Goal: Task Accomplishment & Management: Complete application form

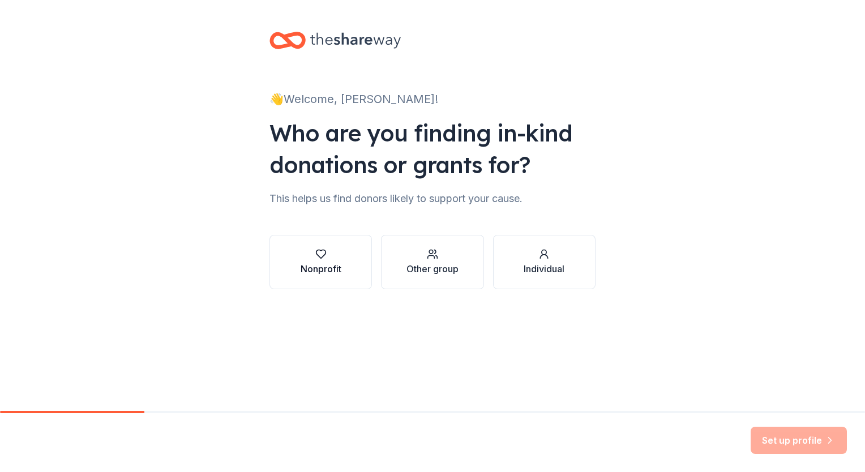
click at [326, 257] on icon "button" at bounding box center [320, 253] width 11 height 11
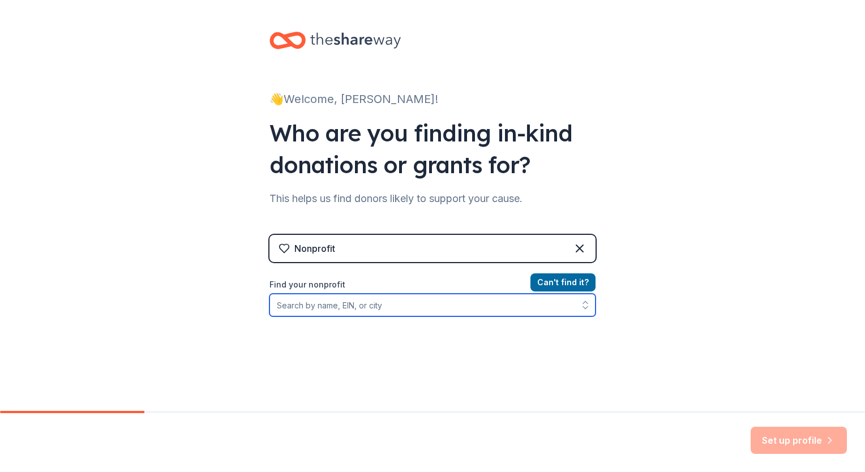
click at [343, 311] on input "Find your nonprofit" at bounding box center [432, 305] width 326 height 23
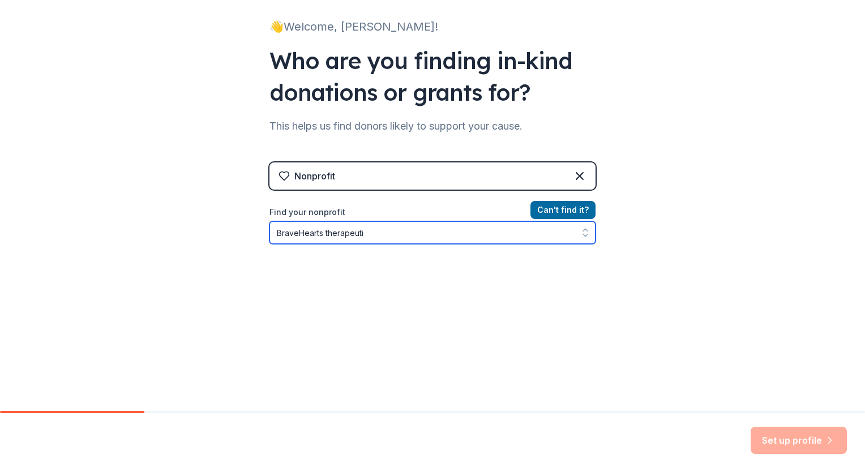
type input "BraveHearts therapeutic"
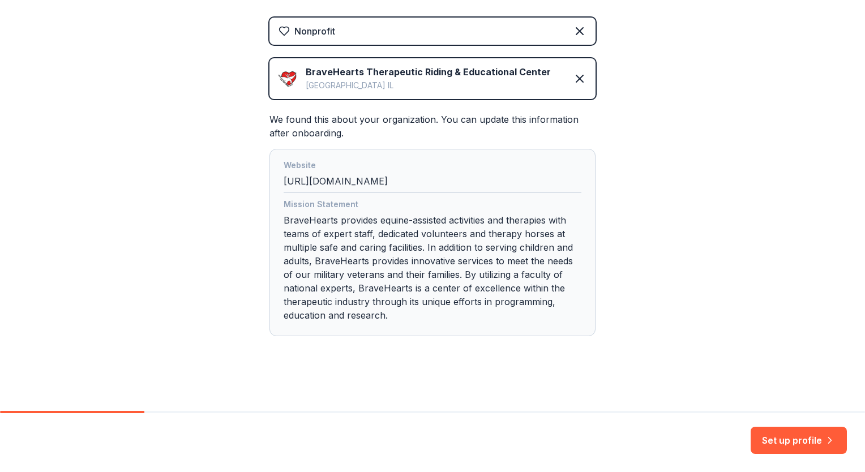
scroll to position [219, 0]
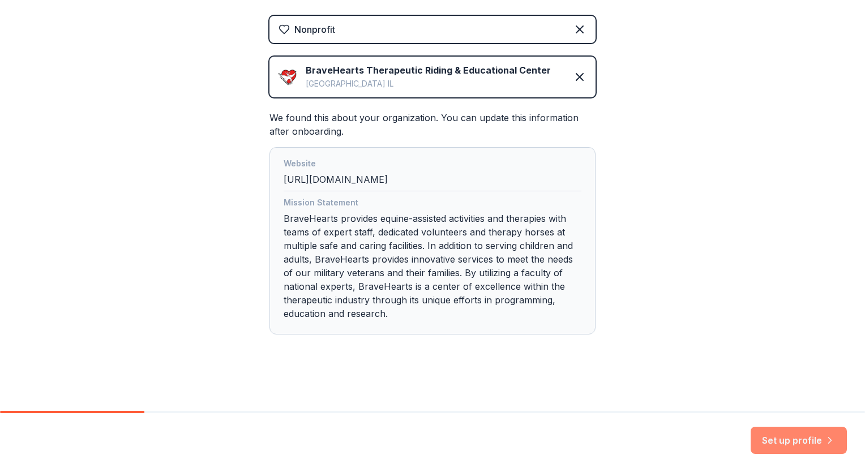
click at [783, 443] on button "Set up profile" at bounding box center [798, 440] width 96 height 27
click at [835, 449] on div "Set up profile" at bounding box center [798, 440] width 96 height 27
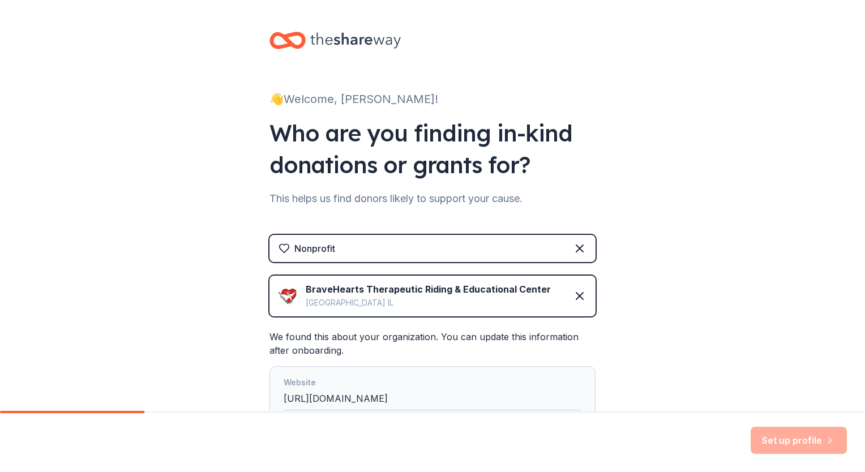
click at [448, 303] on div "Harvard IL" at bounding box center [428, 303] width 245 height 14
click at [440, 354] on div "We found this about your organization. You can update this information after on…" at bounding box center [432, 442] width 326 height 224
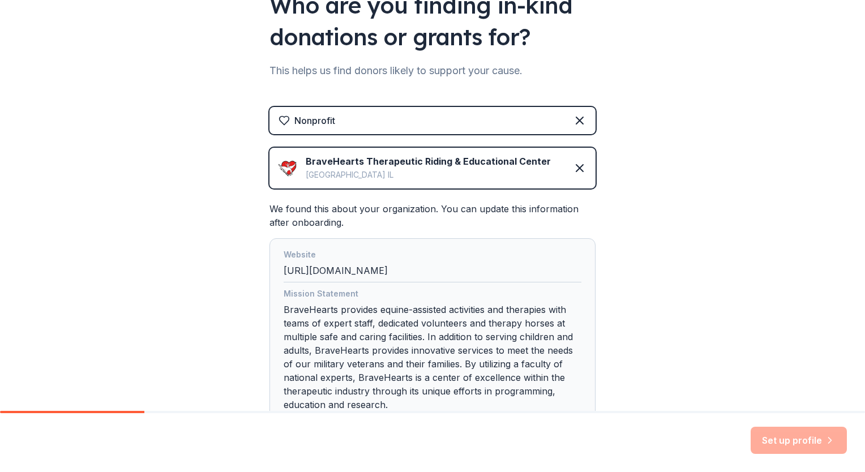
scroll to position [170, 0]
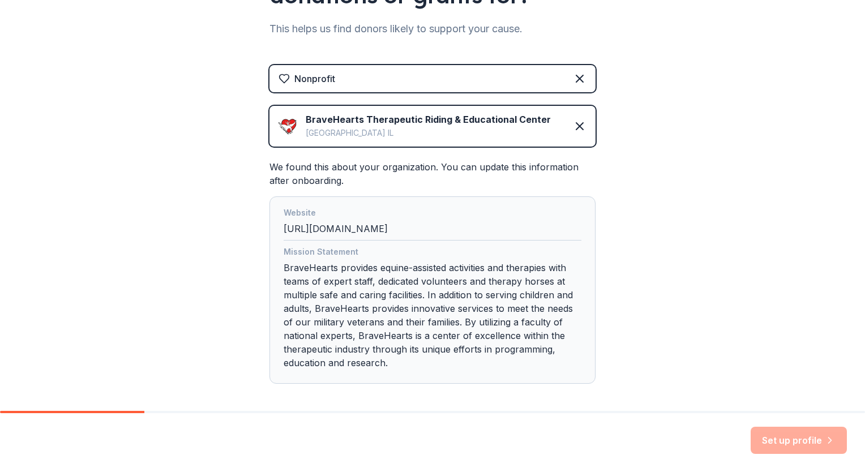
click at [426, 232] on div "Website http://www.braveheartsriding.org" at bounding box center [432, 223] width 298 height 35
click at [423, 366] on div "Mission Statement BraveHearts provides equine-assisted activities and therapies…" at bounding box center [432, 309] width 298 height 129
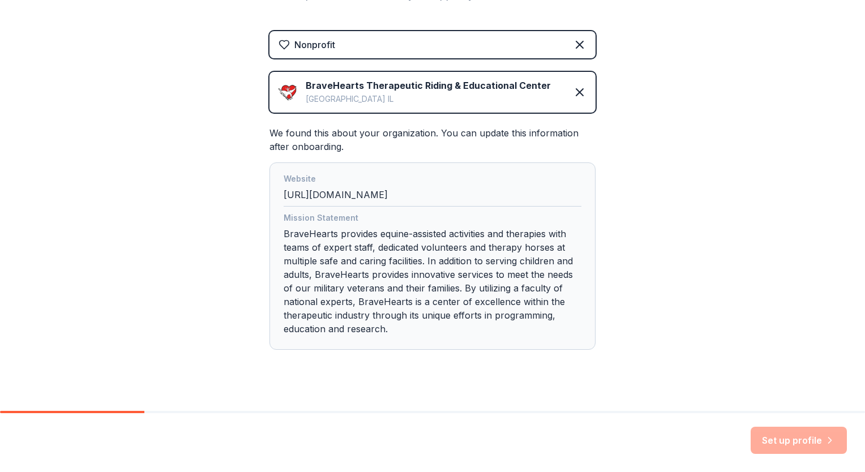
scroll to position [219, 0]
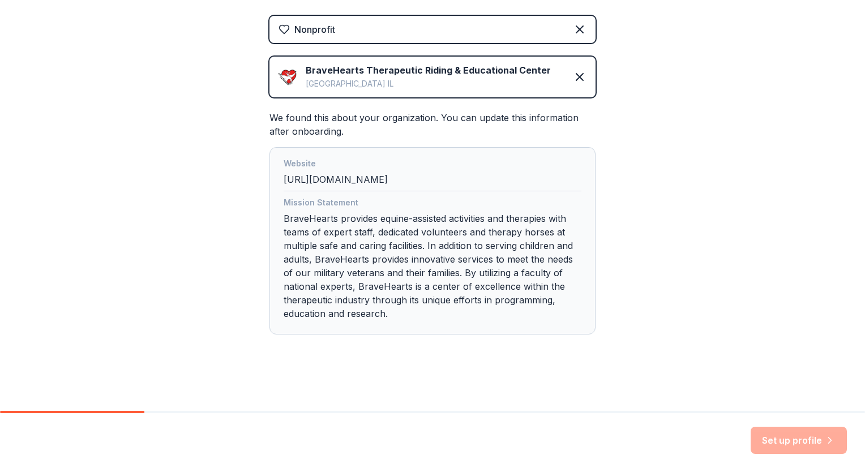
click at [827, 443] on div "Set up profile" at bounding box center [798, 440] width 96 height 27
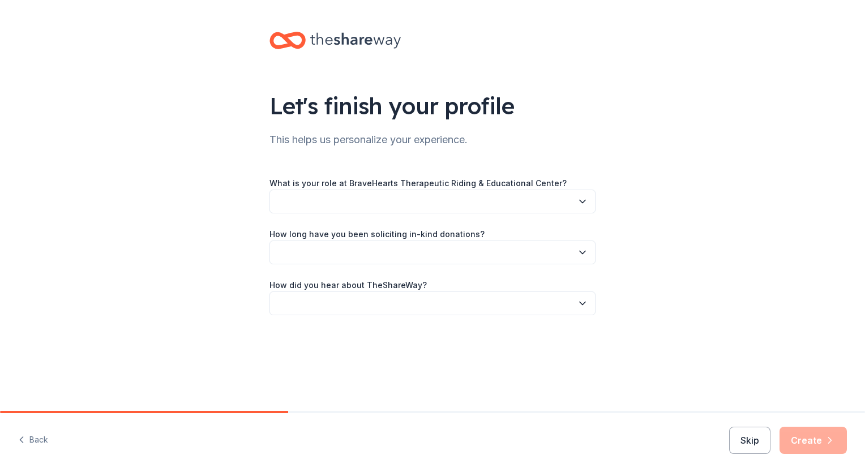
click at [678, 169] on div "Let's finish your profile This helps us personalize your experience. What is yo…" at bounding box center [432, 185] width 865 height 370
click at [573, 208] on button "button" at bounding box center [432, 202] width 326 height 24
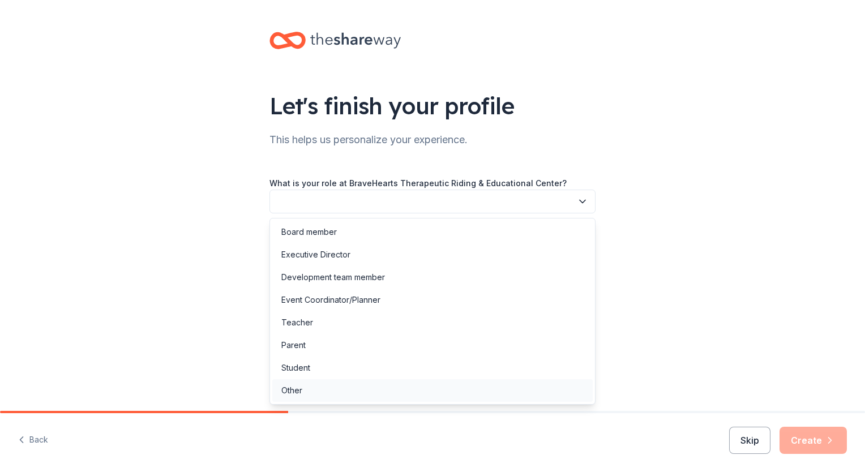
click at [317, 391] on div "Other" at bounding box center [432, 390] width 320 height 23
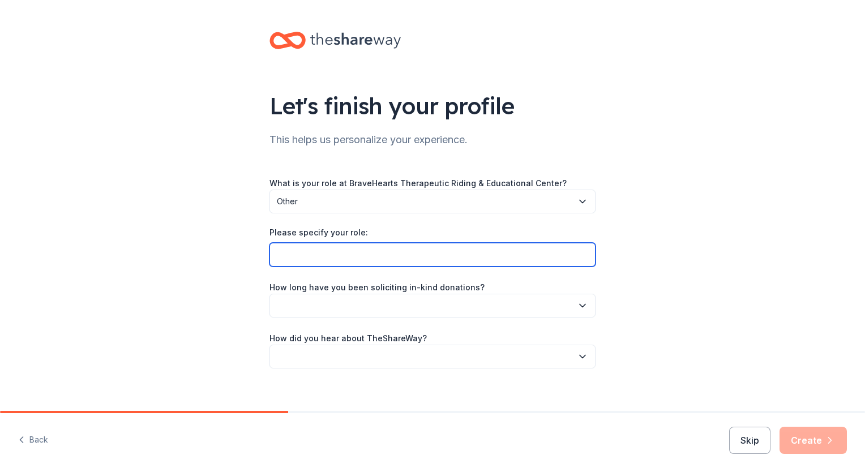
click at [348, 254] on input "Please specify your role:" at bounding box center [432, 255] width 326 height 24
click at [360, 253] on input "Grant Administrator" at bounding box center [432, 255] width 326 height 24
type input "Grant Administrator"
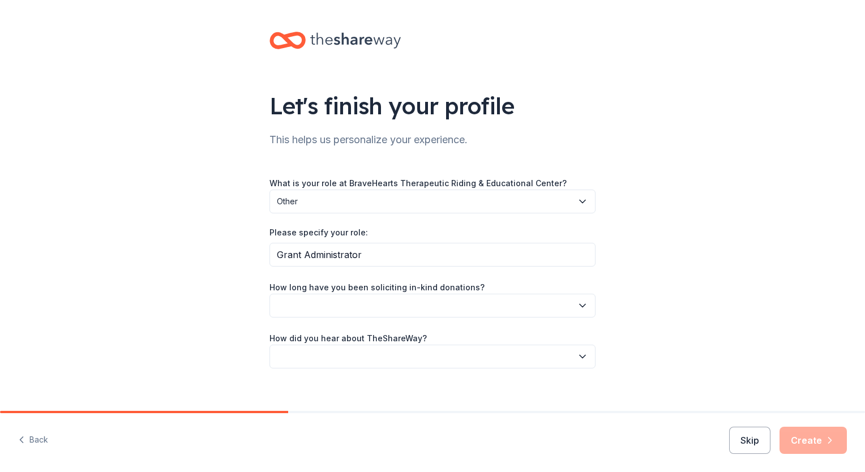
click at [378, 299] on button "button" at bounding box center [432, 306] width 326 height 24
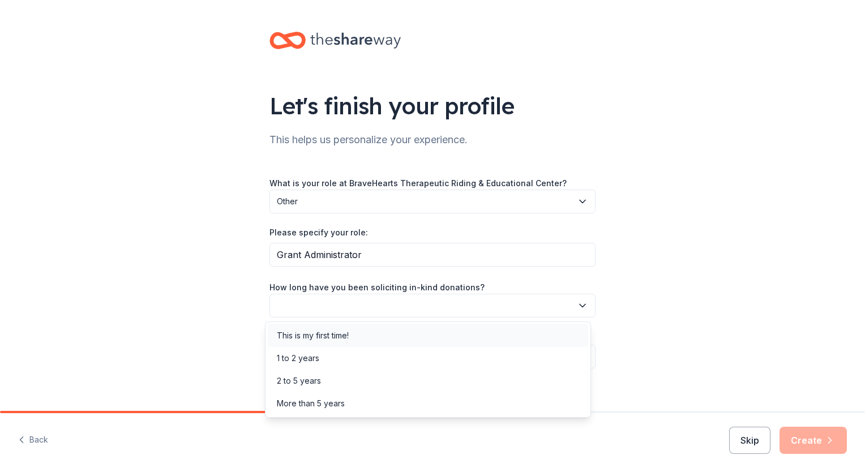
click at [363, 342] on div "This is my first time!" at bounding box center [428, 335] width 320 height 23
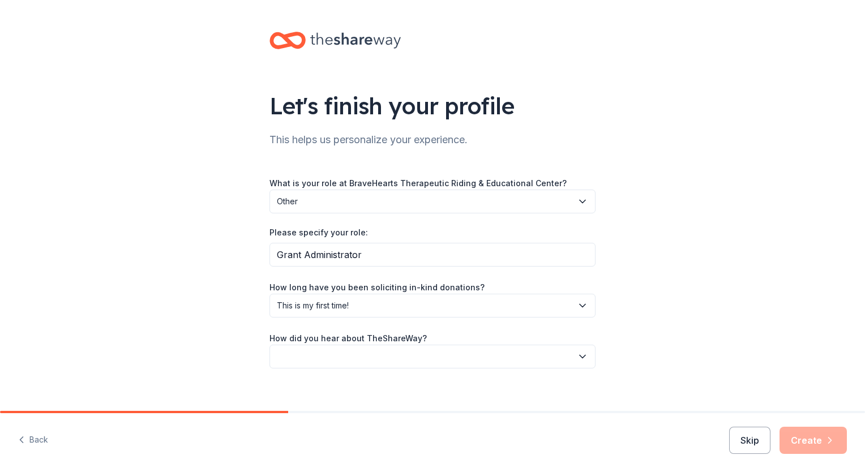
click at [347, 358] on button "button" at bounding box center [432, 357] width 326 height 24
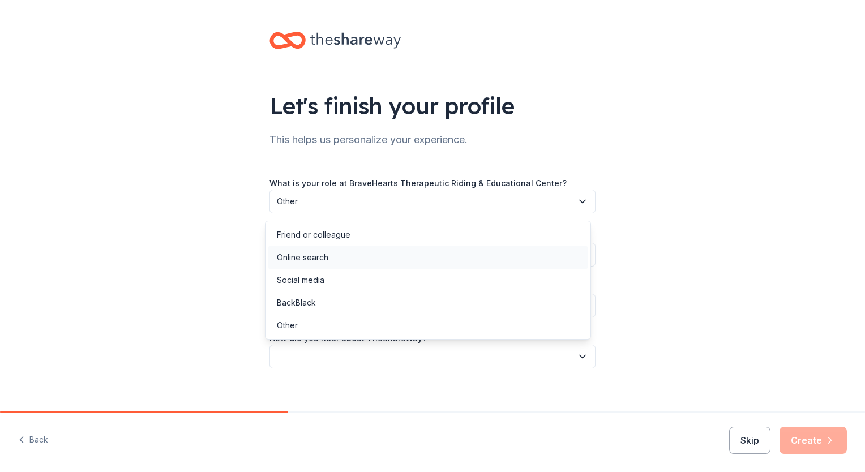
click at [330, 256] on div "Online search" at bounding box center [428, 257] width 320 height 23
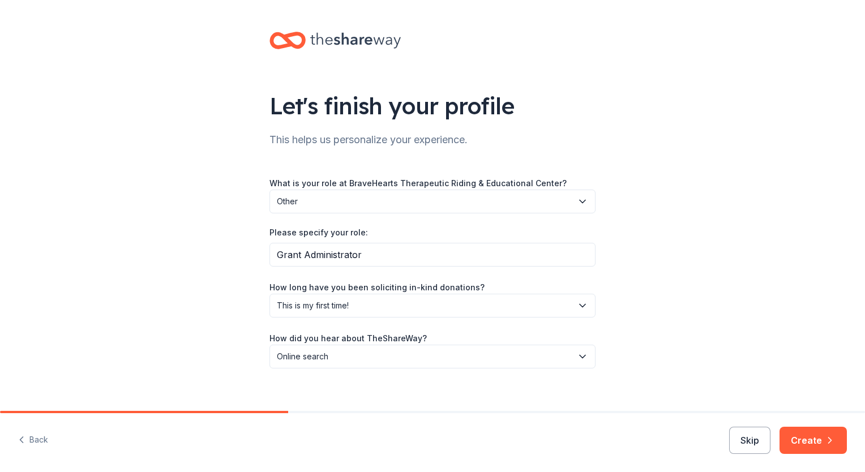
click at [428, 394] on div "Let's finish your profile This helps us personalize your experience. What is yo…" at bounding box center [432, 211] width 362 height 423
click at [518, 310] on span "This is my first time!" at bounding box center [424, 306] width 295 height 14
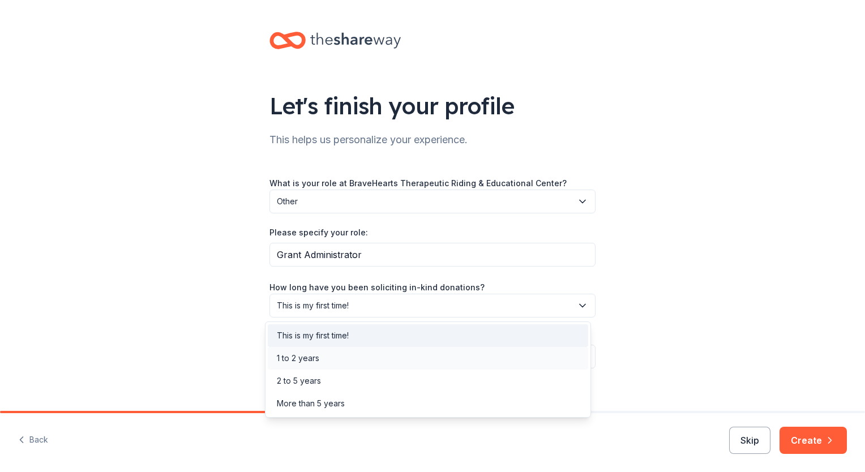
click at [470, 354] on div "1 to 2 years" at bounding box center [428, 358] width 320 height 23
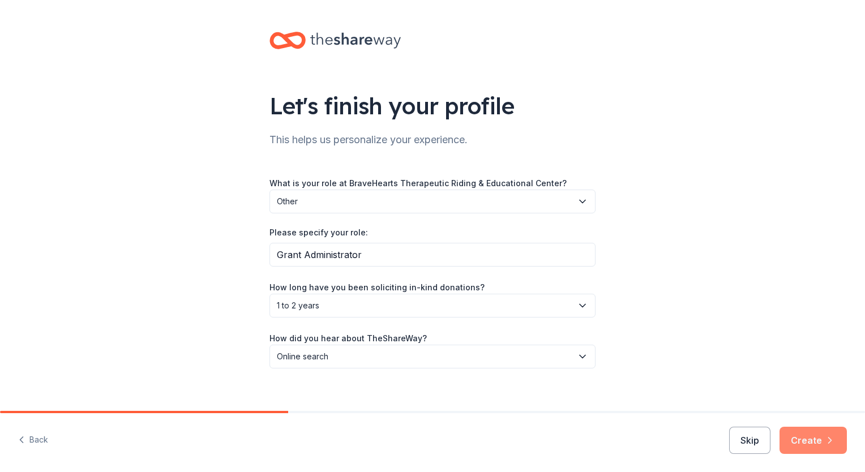
click at [813, 439] on button "Create" at bounding box center [812, 440] width 67 height 27
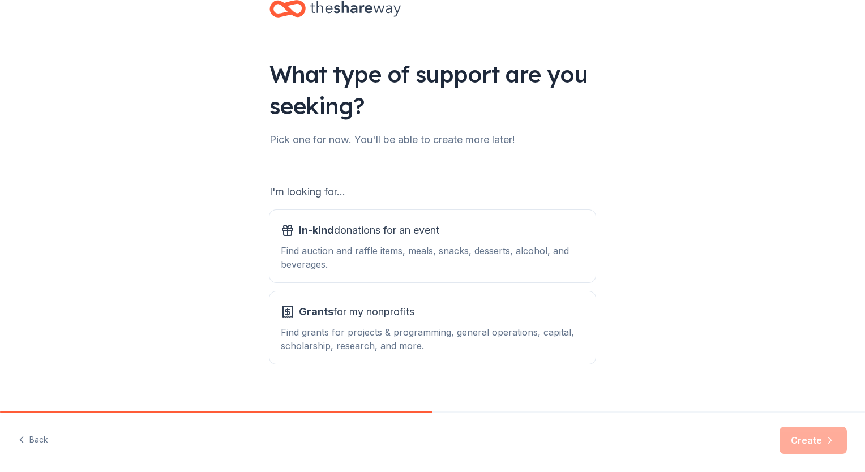
scroll to position [45, 0]
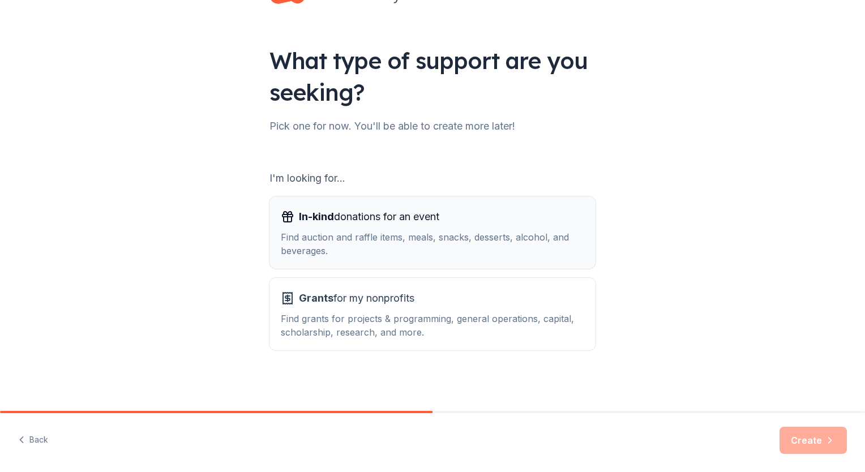
click at [393, 231] on div "Find auction and raffle items, meals, snacks, desserts, alcohol, and beverages." at bounding box center [432, 243] width 303 height 27
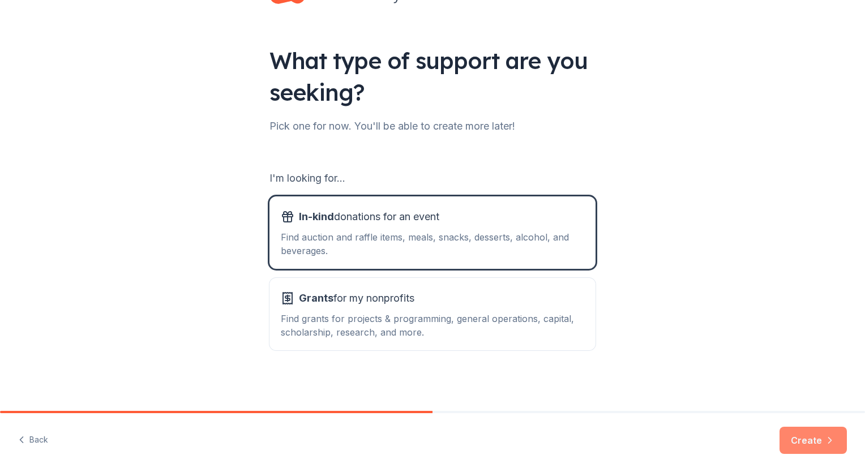
click at [824, 439] on icon "button" at bounding box center [829, 440] width 11 height 11
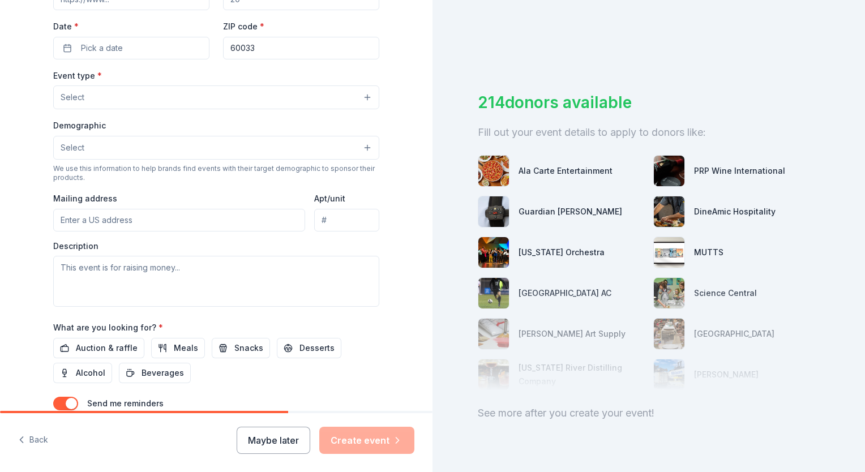
scroll to position [342, 0]
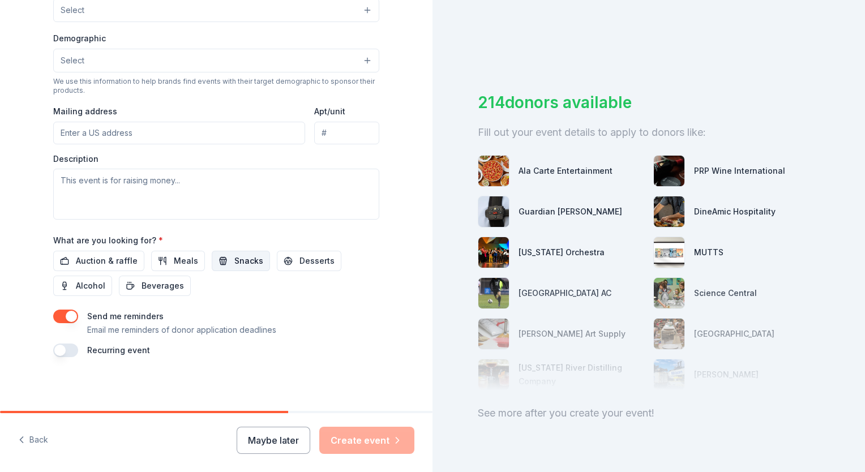
click at [246, 260] on span "Snacks" at bounding box center [248, 261] width 29 height 14
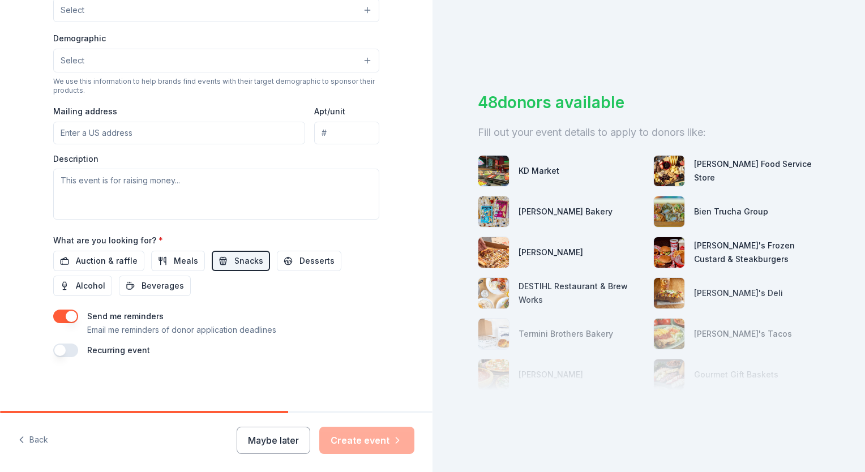
click at [62, 316] on button "button" at bounding box center [65, 317] width 25 height 14
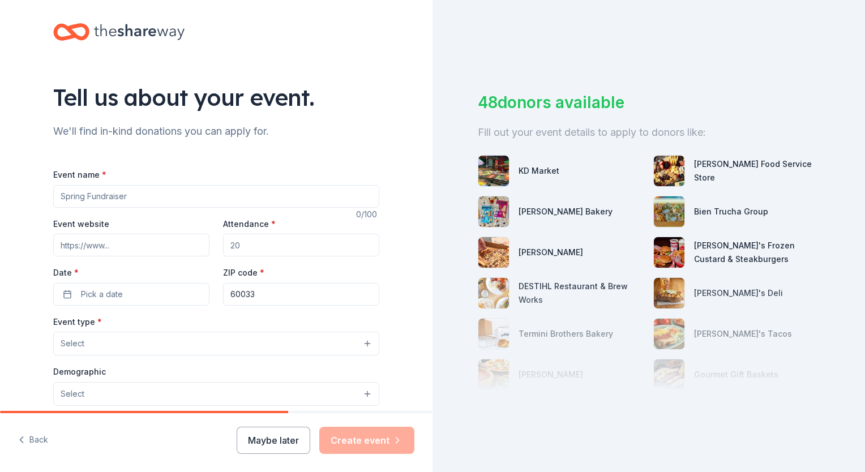
scroll to position [0, 0]
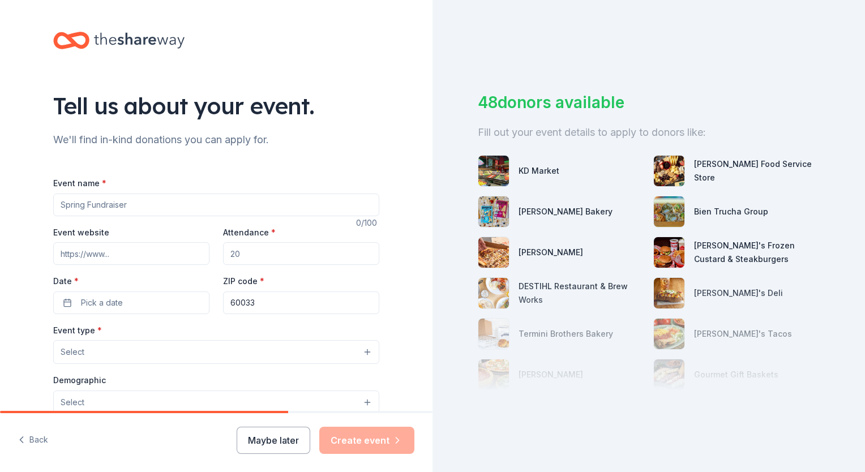
click at [138, 202] on input "Event name *" at bounding box center [216, 205] width 326 height 23
type input "Trail to Zero"
click at [257, 260] on input "Attendance *" at bounding box center [301, 253] width 156 height 23
type input "100"
click at [128, 309] on button "Pick a date" at bounding box center [131, 302] width 156 height 23
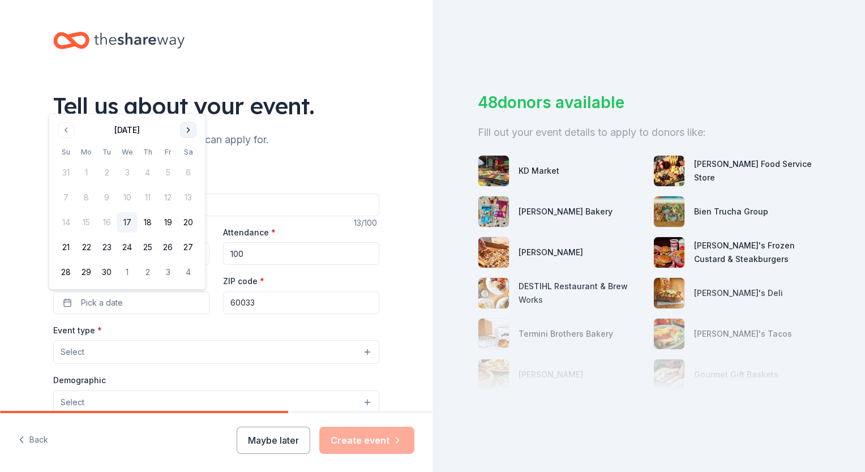
click at [191, 128] on button "Go to next month" at bounding box center [189, 130] width 16 height 16
click at [183, 196] on button "11" at bounding box center [188, 197] width 20 height 20
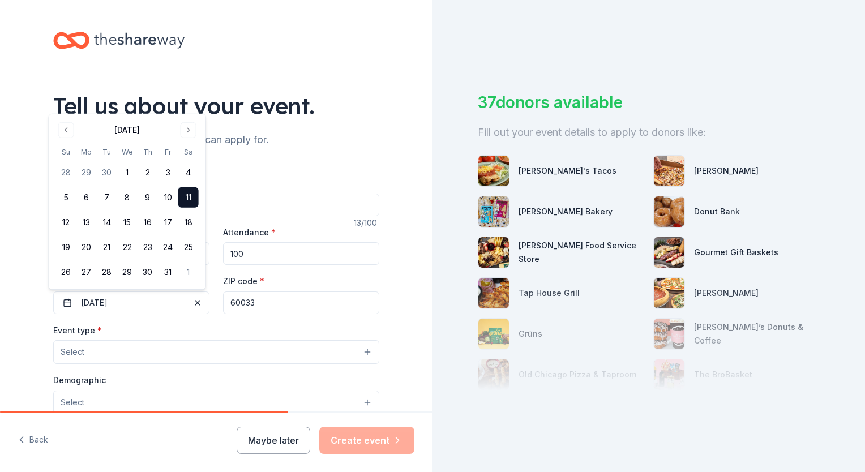
click at [225, 345] on button "Select" at bounding box center [216, 352] width 326 height 24
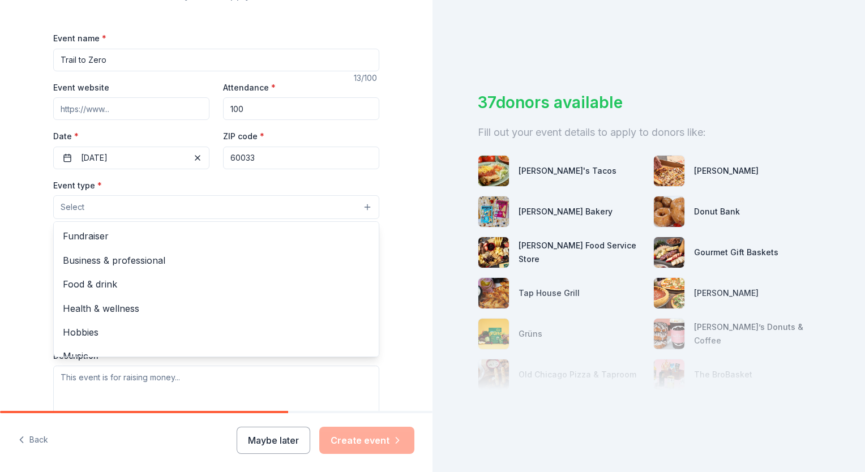
scroll to position [170, 0]
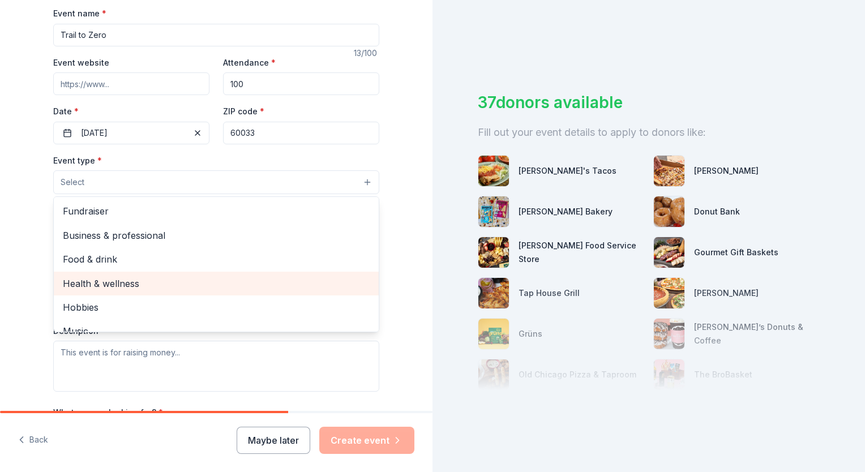
click at [134, 284] on span "Health & wellness" at bounding box center [216, 283] width 307 height 15
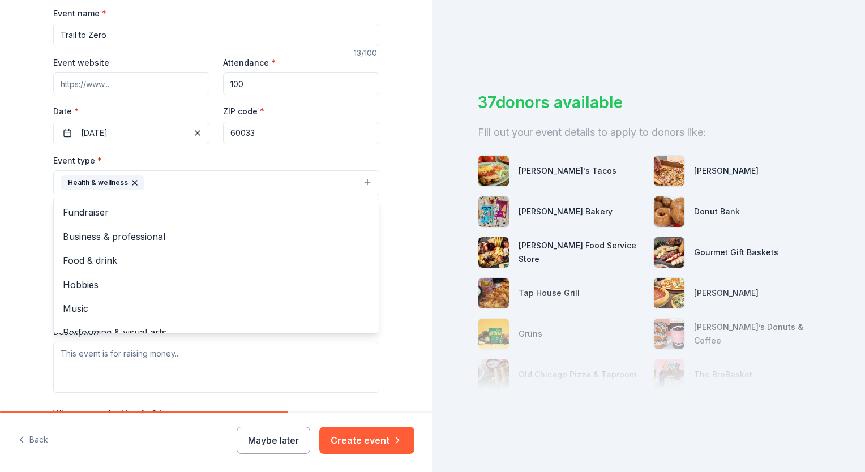
click at [7, 208] on div "Tell us about your event. We'll find in-kind donations you can apply for. Event…" at bounding box center [216, 207] width 432 height 754
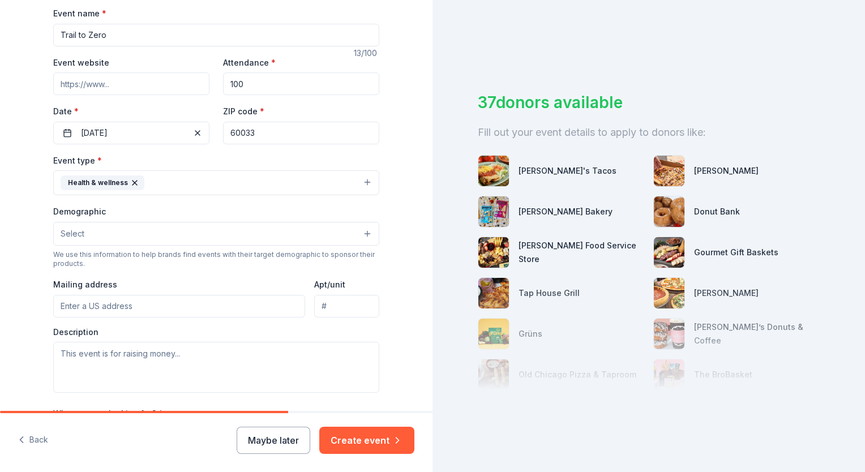
click at [100, 235] on button "Select" at bounding box center [216, 234] width 326 height 24
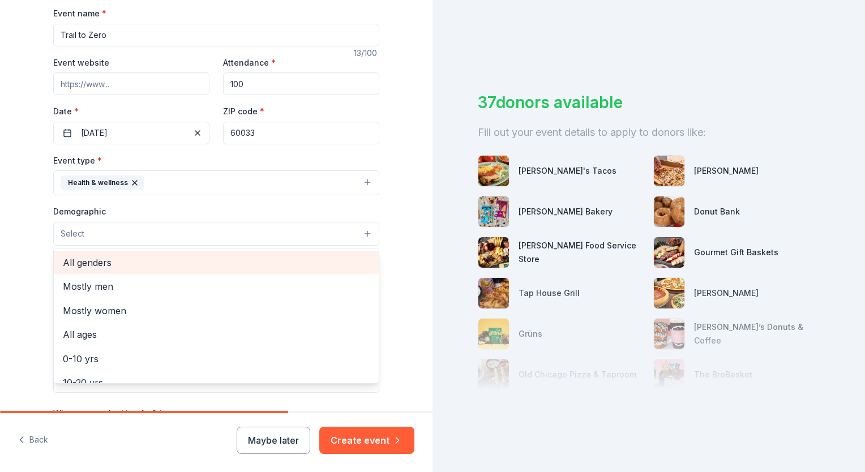
click at [127, 273] on div "All genders" at bounding box center [216, 263] width 325 height 24
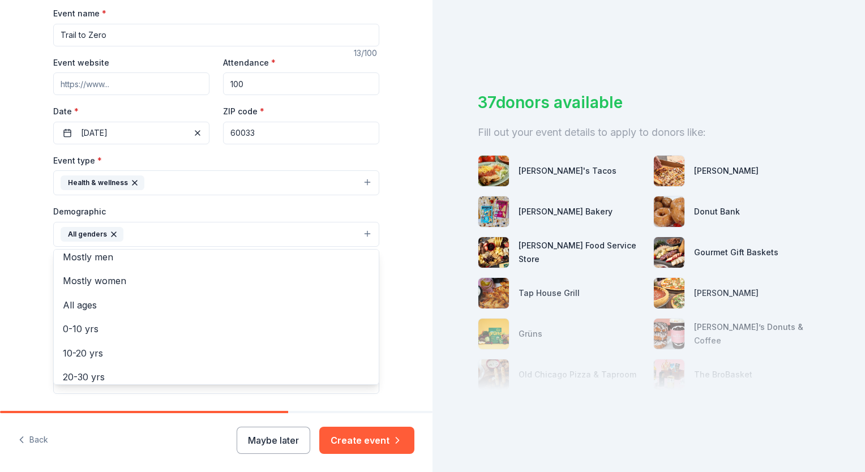
scroll to position [0, 0]
click at [15, 275] on div "Tell us about your event. We'll find in-kind donations you can apply for. Event…" at bounding box center [216, 207] width 432 height 755
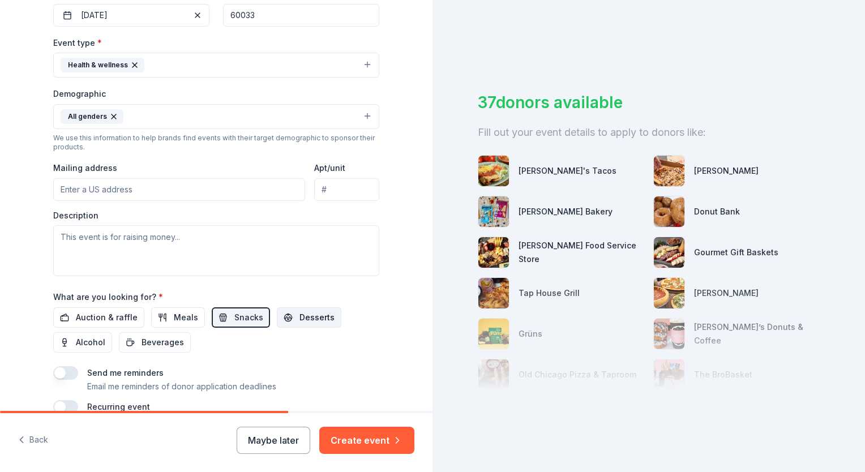
scroll to position [344, 0]
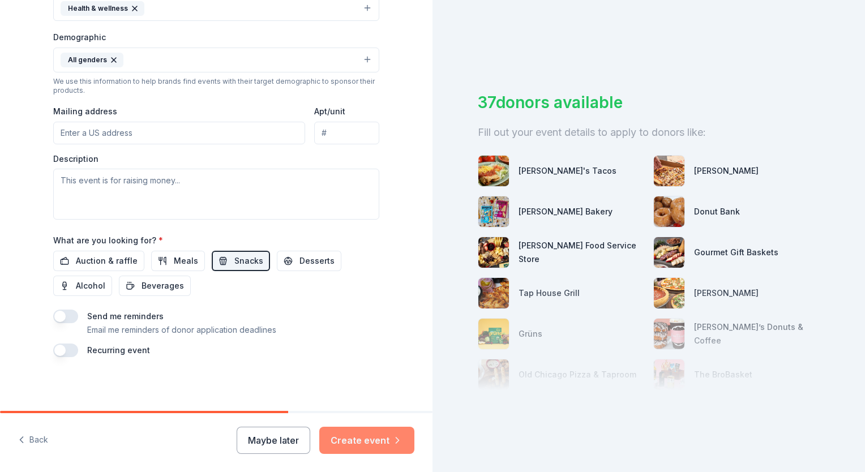
click at [353, 440] on button "Create event" at bounding box center [366, 440] width 95 height 27
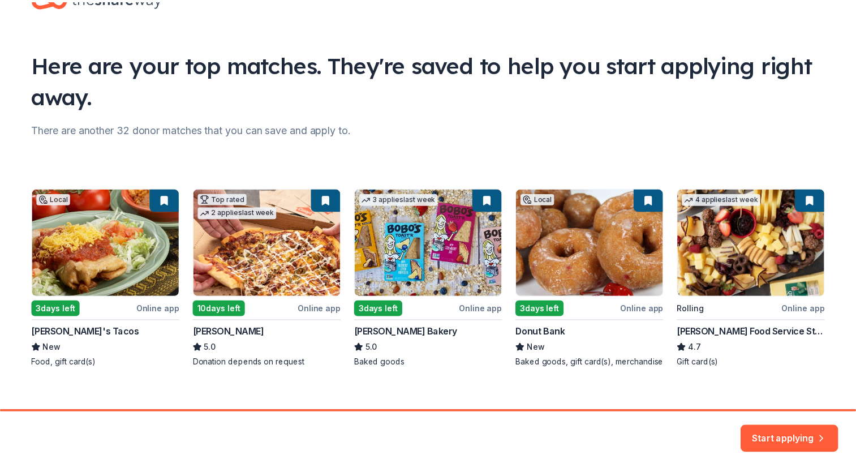
scroll to position [53, 0]
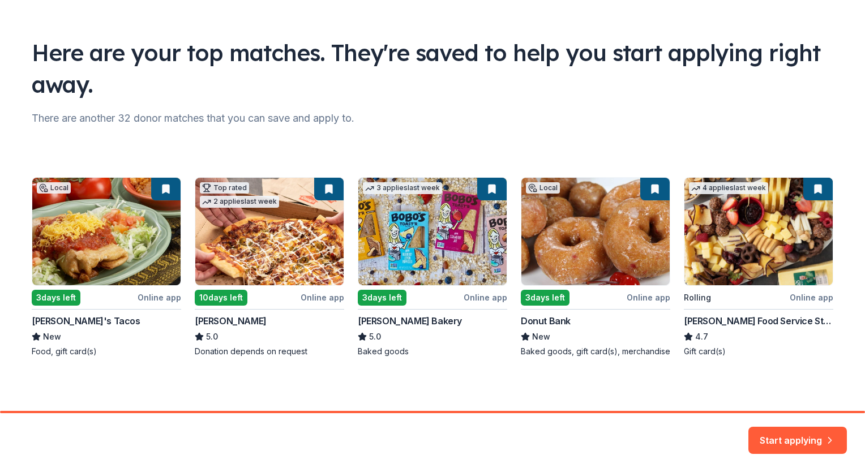
click at [446, 225] on div "Local 3 days left Online app Rudy's Tacos New Food, gift card(s) Top rated 2 ap…" at bounding box center [432, 267] width 801 height 180
click at [810, 435] on button "Start applying" at bounding box center [797, 435] width 98 height 27
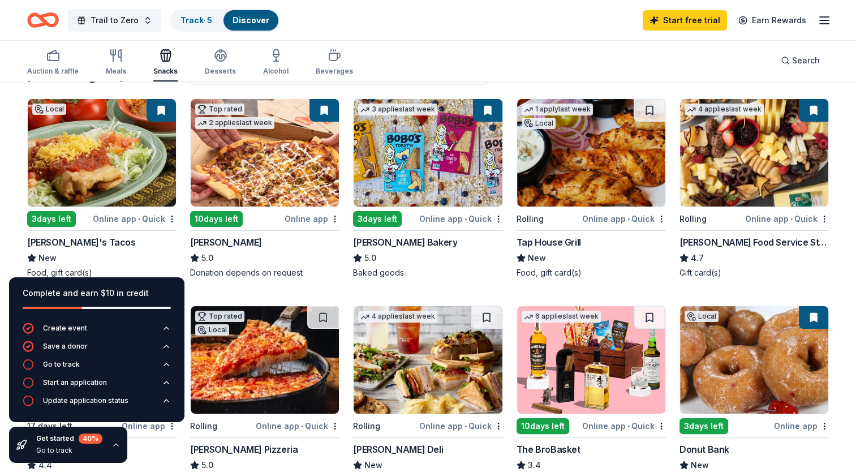
scroll to position [170, 0]
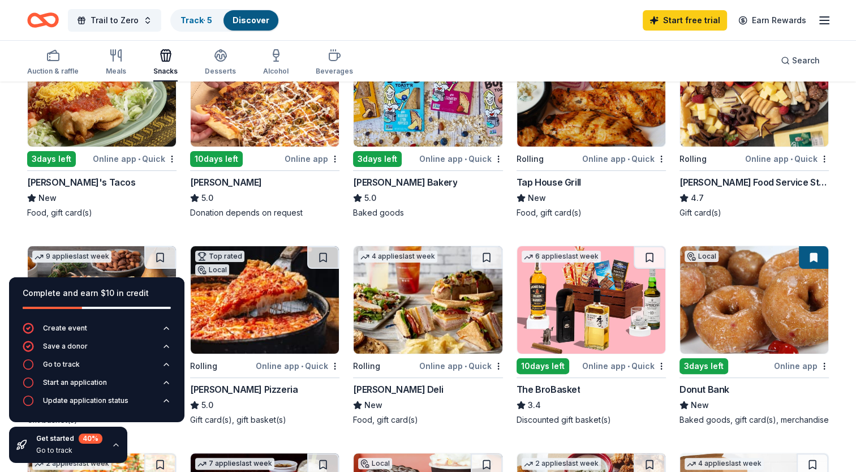
click at [407, 122] on img at bounding box center [428, 93] width 148 height 108
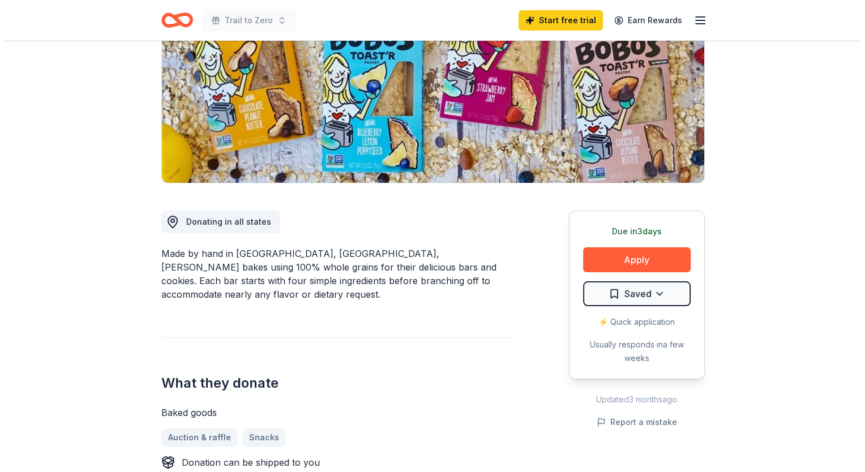
scroll to position [170, 0]
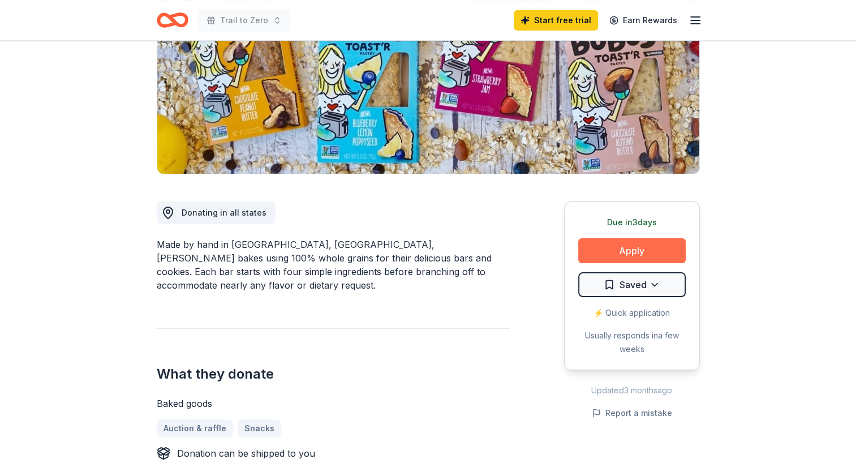
click at [641, 247] on button "Apply" at bounding box center [632, 250] width 108 height 25
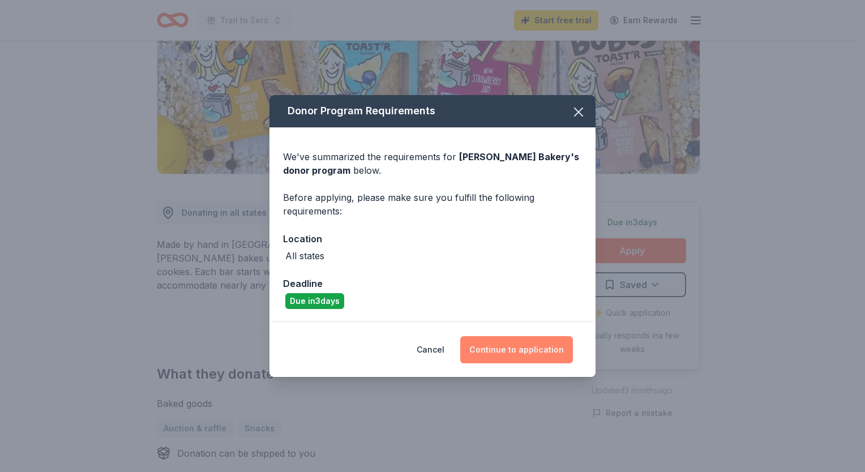
click at [524, 350] on button "Continue to application" at bounding box center [516, 349] width 113 height 27
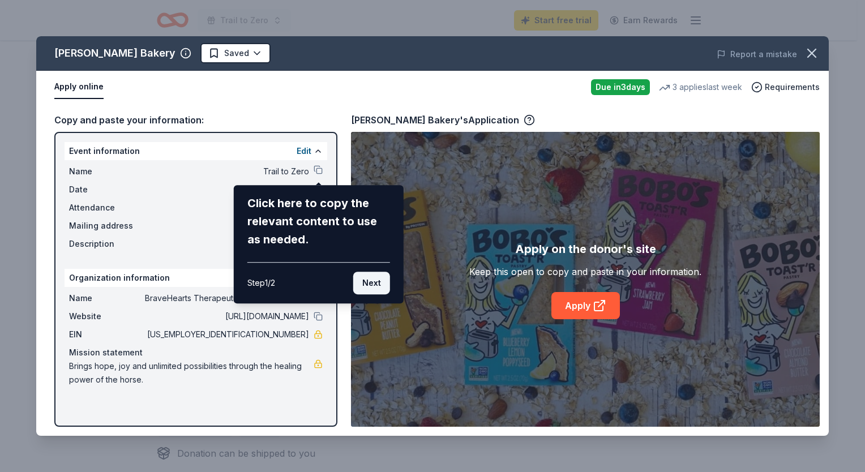
click at [383, 283] on button "Next" at bounding box center [371, 283] width 37 height 23
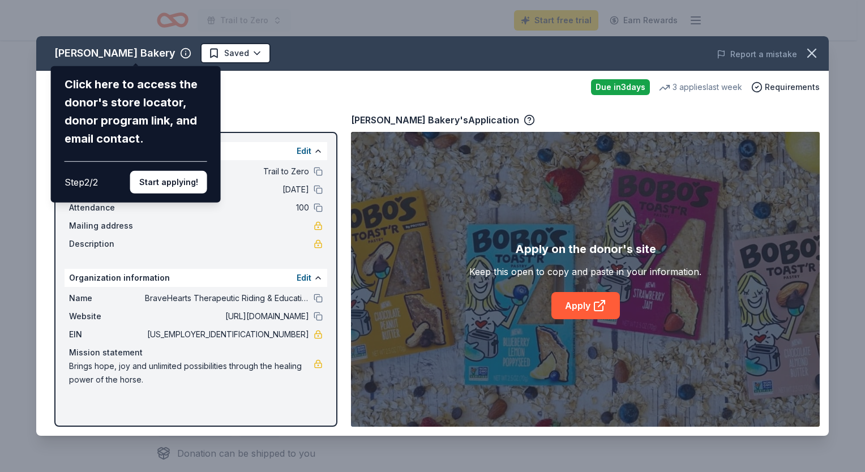
click at [579, 314] on div "Bobo's Bakery Click here to access the donor's store locator, donor program lin…" at bounding box center [432, 236] width 792 height 400
click at [579, 303] on div "Bobo's Bakery Click here to access the donor's store locator, donor program lin…" at bounding box center [432, 236] width 792 height 400
click at [159, 175] on button "Start applying!" at bounding box center [168, 182] width 77 height 23
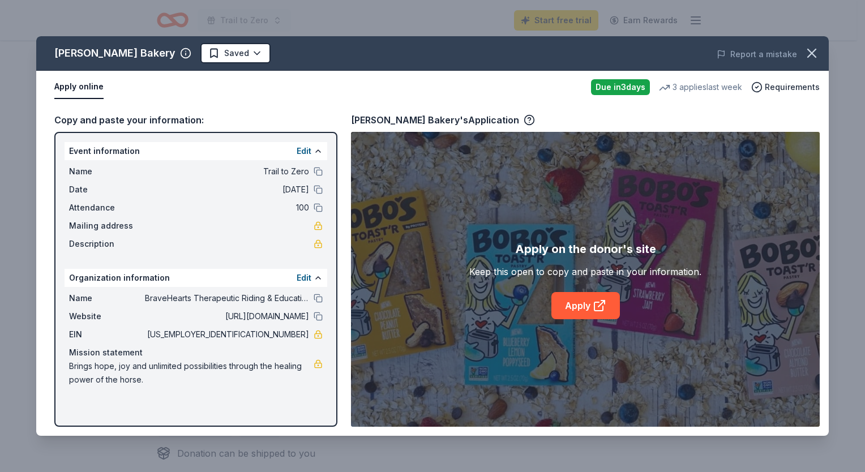
click at [583, 304] on div "Bobo's Bakery Saved Report a mistake Apply online Due in 3 days 3 applies last …" at bounding box center [432, 236] width 792 height 400
click at [591, 302] on div "Bobo's Bakery Saved Report a mistake Apply online Due in 3 days 3 applies last …" at bounding box center [432, 236] width 792 height 400
click at [610, 244] on div "Bobo's Bakery Saved Report a mistake Apply online Due in 3 days 3 applies last …" at bounding box center [432, 236] width 792 height 400
click at [588, 308] on div "Bobo's Bakery Saved Report a mistake Apply online Due in 3 days 3 applies last …" at bounding box center [432, 236] width 792 height 400
click at [590, 305] on div "Bobo's Bakery Saved Report a mistake Apply online Due in 3 days 3 applies last …" at bounding box center [432, 236] width 792 height 400
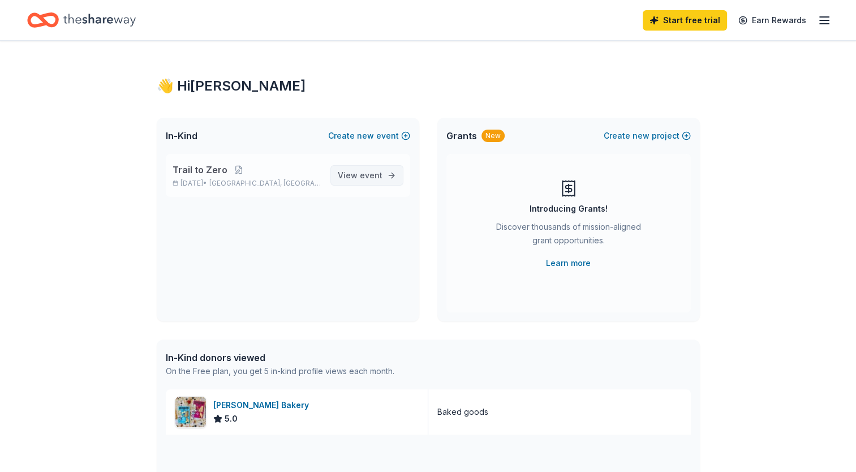
click at [385, 177] on link "View event" at bounding box center [366, 175] width 73 height 20
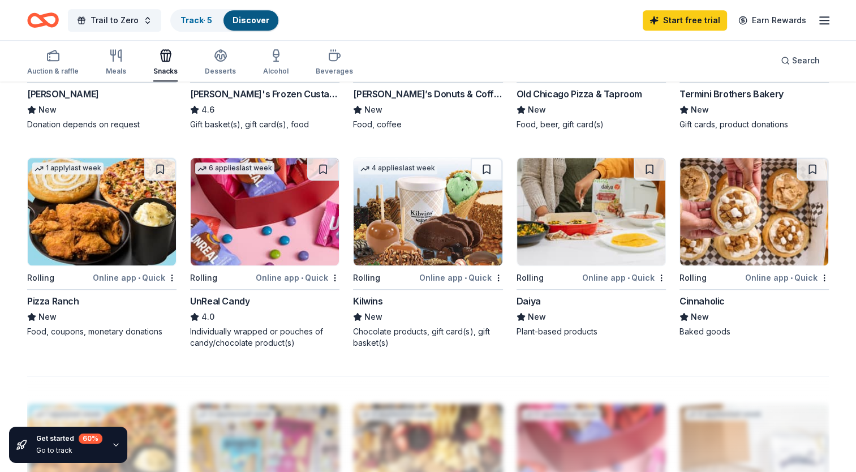
scroll to position [736, 0]
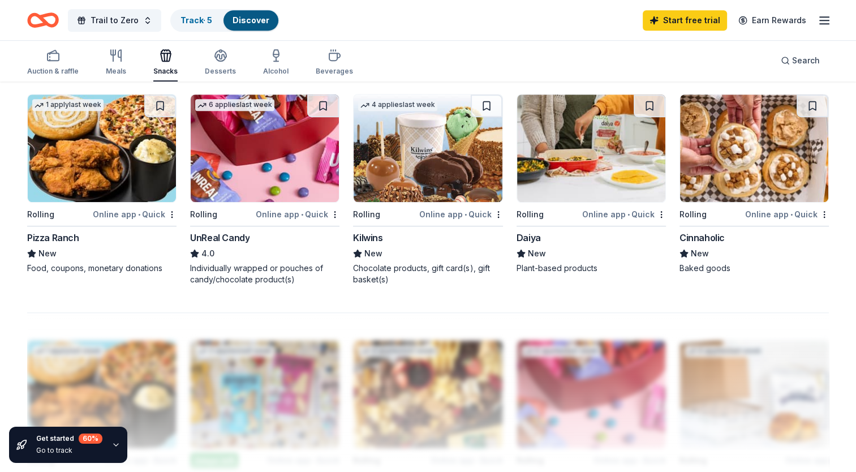
click at [237, 233] on div "UnReal Candy" at bounding box center [219, 238] width 59 height 14
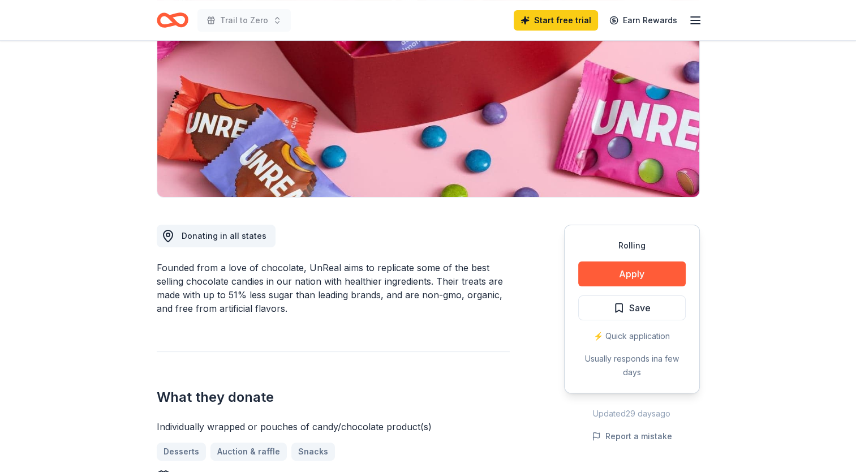
scroll to position [226, 0]
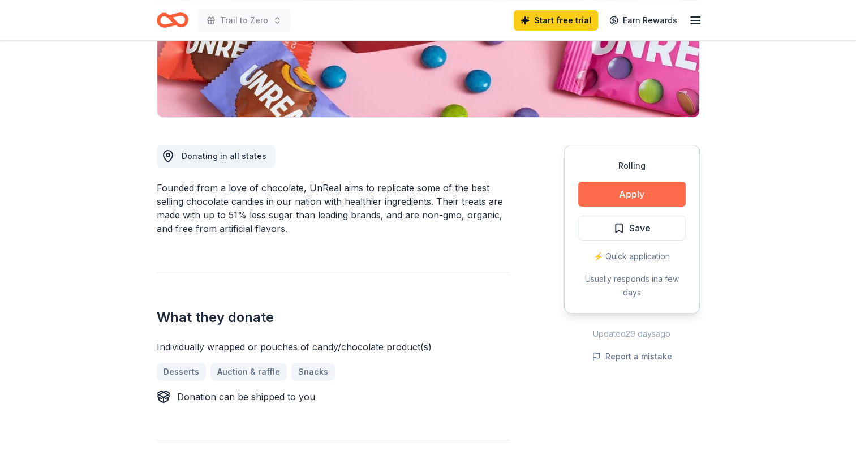
click at [634, 192] on button "Apply" at bounding box center [632, 194] width 108 height 25
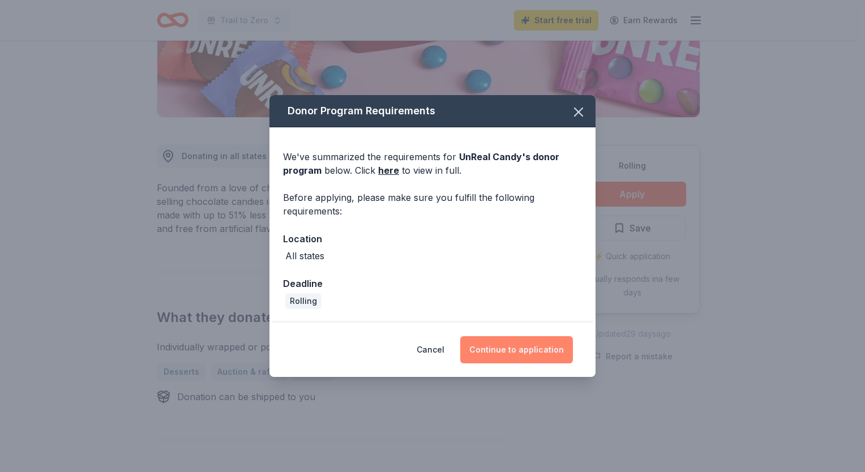
click at [551, 345] on button "Continue to application" at bounding box center [516, 349] width 113 height 27
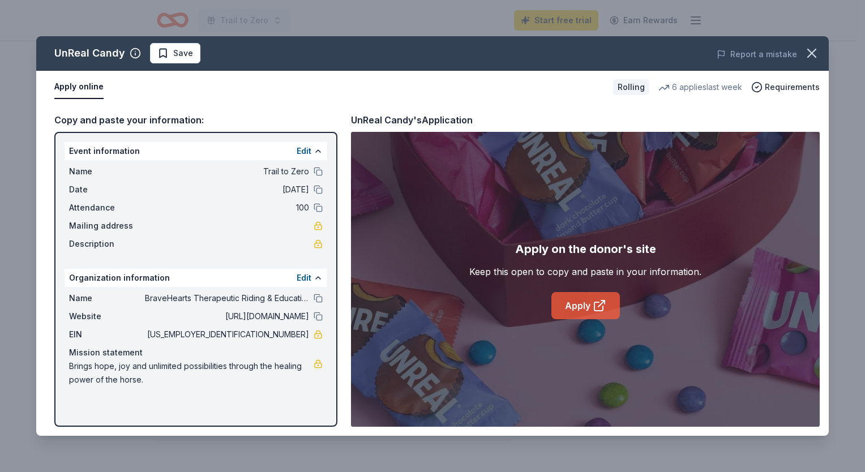
click at [568, 304] on link "Apply" at bounding box center [585, 305] width 68 height 27
click at [813, 51] on icon "button" at bounding box center [811, 53] width 8 height 8
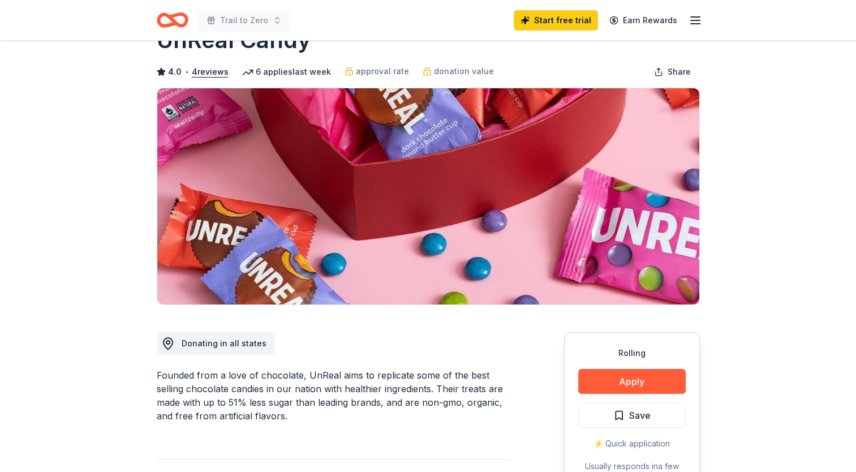
scroll to position [0, 0]
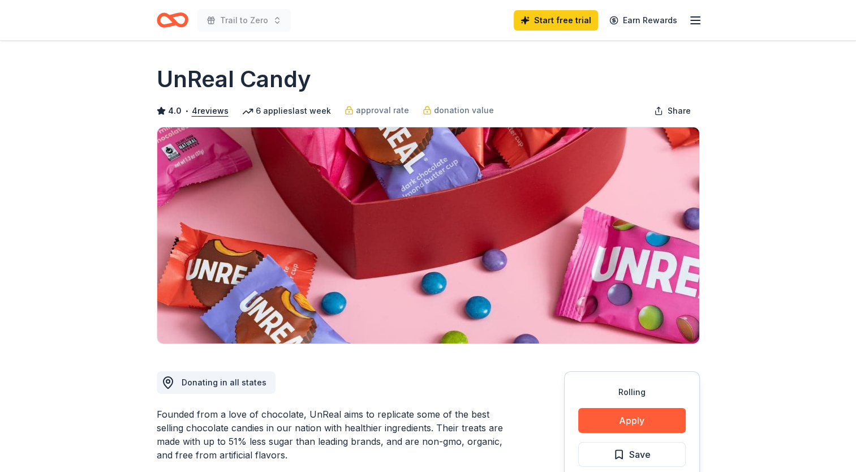
click at [690, 20] on icon "button" at bounding box center [696, 21] width 14 height 14
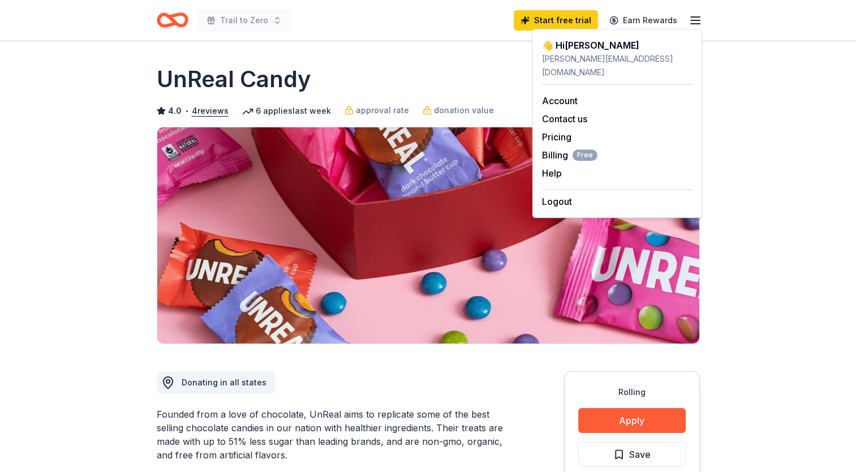
click at [422, 69] on div "UnReal Candy" at bounding box center [428, 79] width 543 height 32
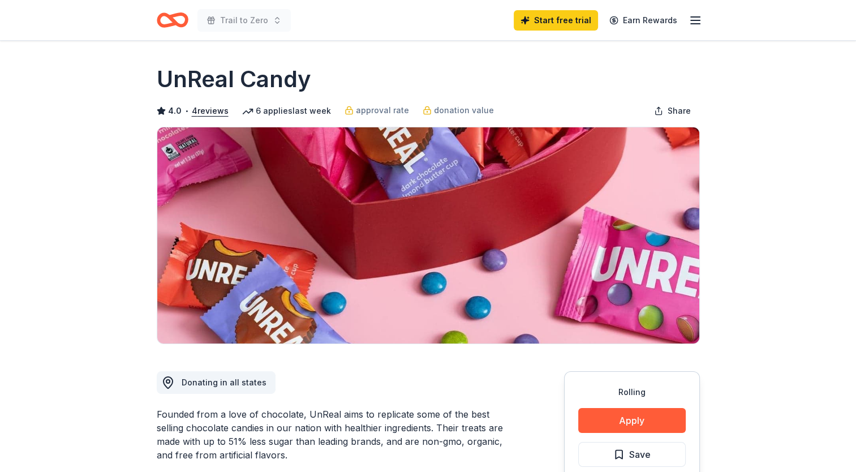
click at [176, 24] on icon "Home" at bounding box center [178, 19] width 18 height 11
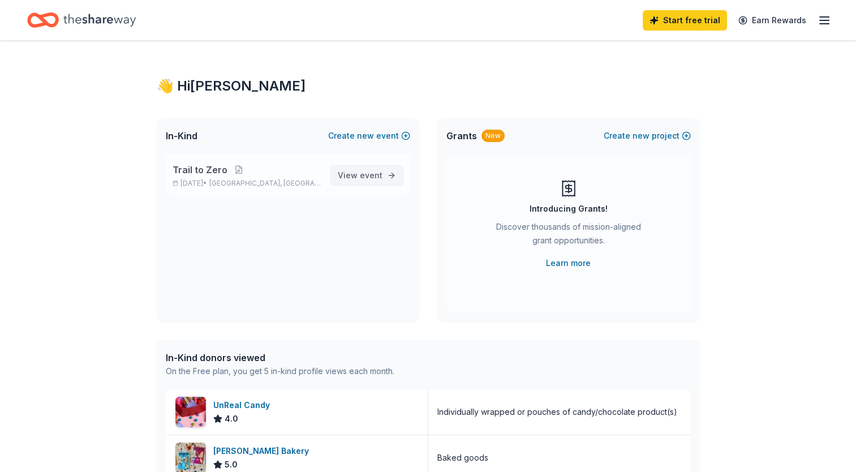
click at [354, 171] on span "View event" at bounding box center [360, 176] width 45 height 14
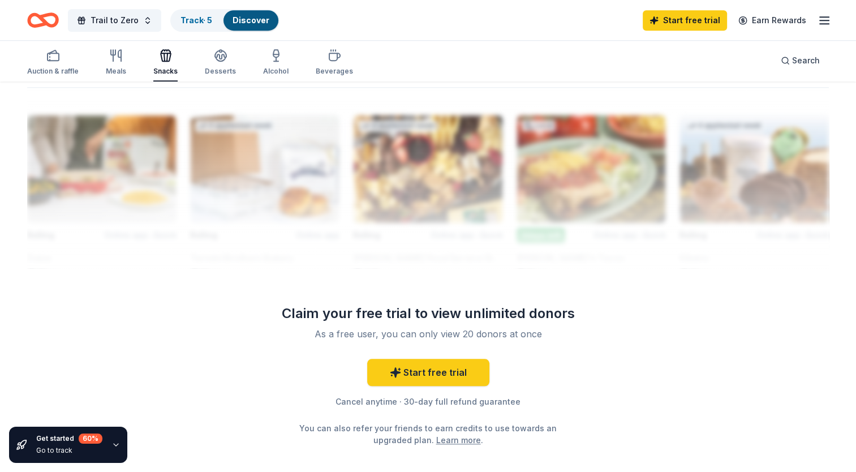
scroll to position [962, 0]
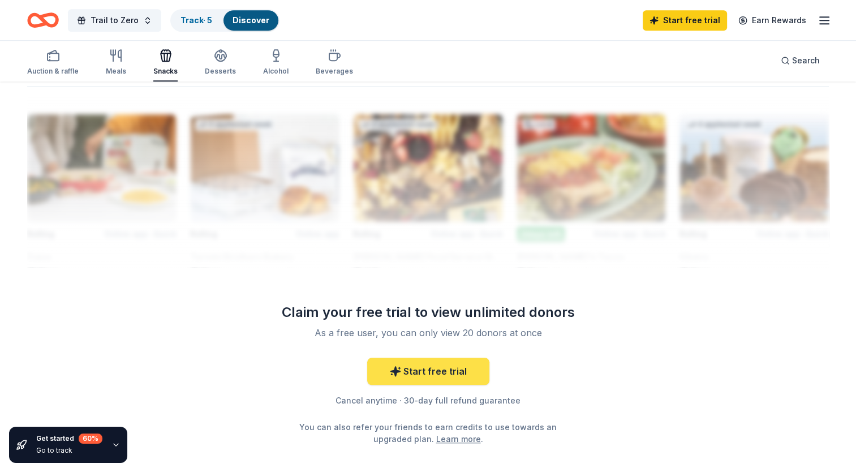
click at [451, 372] on link "Start free trial" at bounding box center [428, 371] width 122 height 27
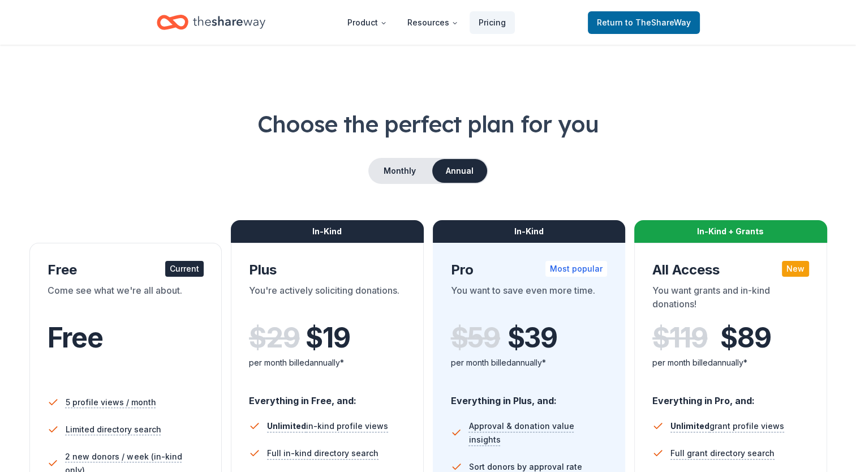
click at [19, 26] on header "Product Resources Pricing Return to TheShareWay" at bounding box center [428, 22] width 856 height 45
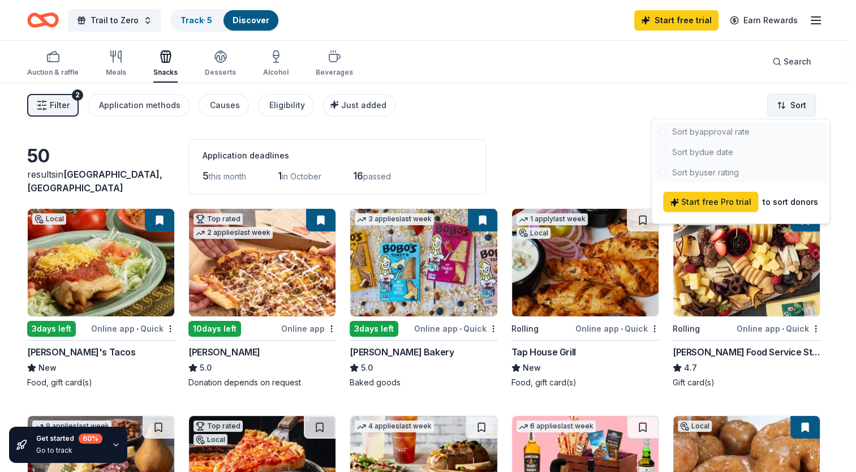
click at [817, 105] on html "10% Trail to Zero Track · 5 Discover Start free trial Earn Rewards Auction & ra…" at bounding box center [428, 236] width 856 height 472
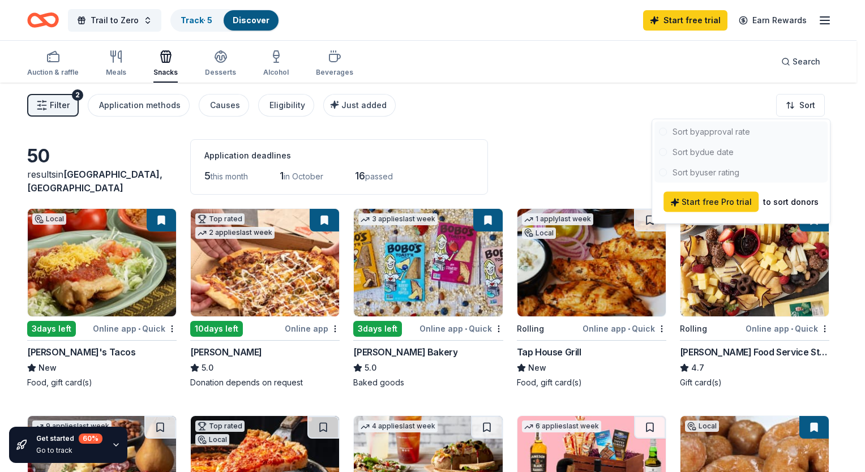
click at [713, 152] on div at bounding box center [740, 152] width 173 height 61
click at [600, 61] on html "10% Trail to Zero Track · 5 Discover Start free trial Earn Rewards Auction & ra…" at bounding box center [432, 236] width 865 height 472
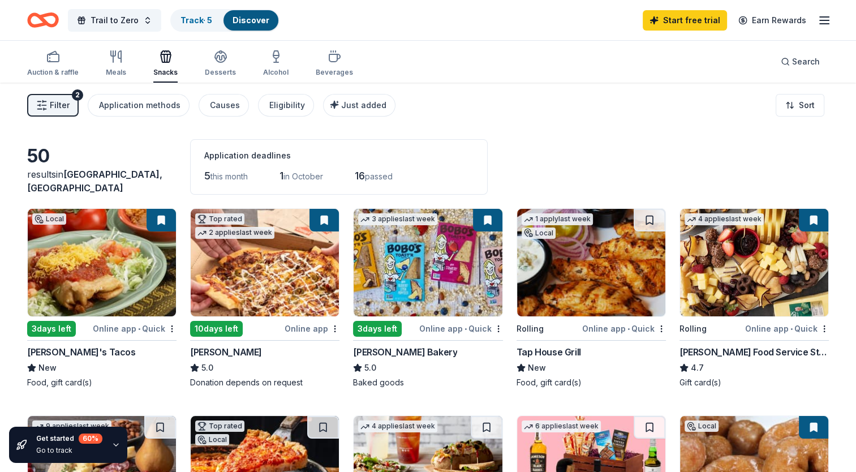
click at [16, 48] on div "Auction & raffle Meals Snacks Desserts Alcohol Beverages Search" at bounding box center [428, 62] width 856 height 42
